Goal: Information Seeking & Learning: Learn about a topic

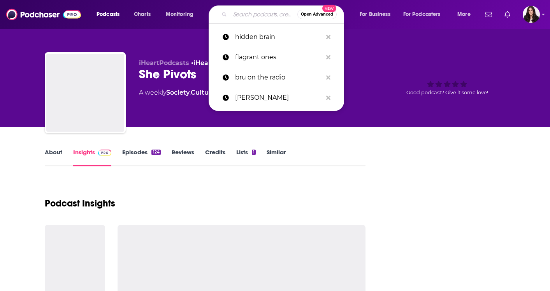
click at [254, 19] on input "Search podcasts, credits, & more..." at bounding box center [263, 14] width 67 height 12
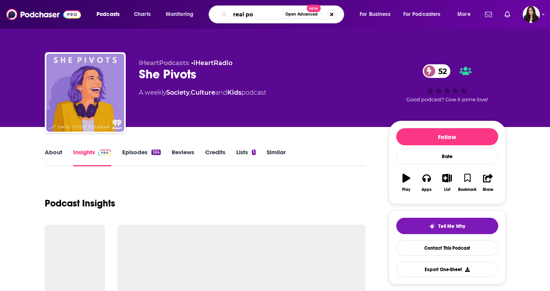
type input "real pod"
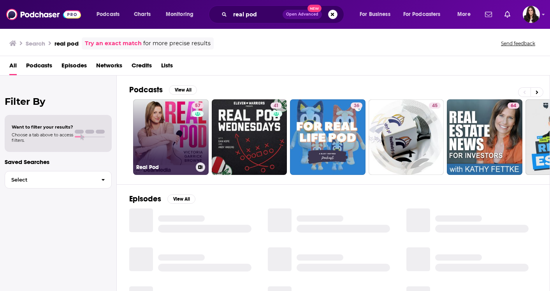
click at [148, 138] on link "57 Real Pod" at bounding box center [171, 137] width 76 height 76
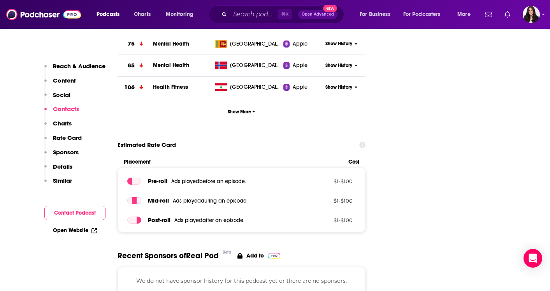
scroll to position [1070, 0]
